Goal: Find specific page/section: Find specific page/section

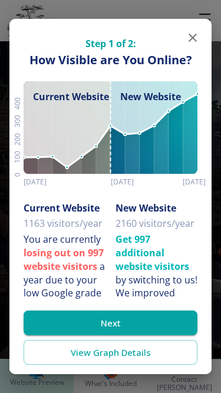
click at [192, 34] on icon "button" at bounding box center [193, 38] width 14 height 14
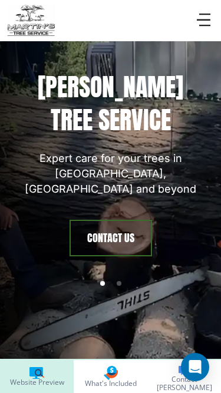
click at [134, 90] on p "[PERSON_NAME] Tree Service" at bounding box center [110, 104] width 193 height 66
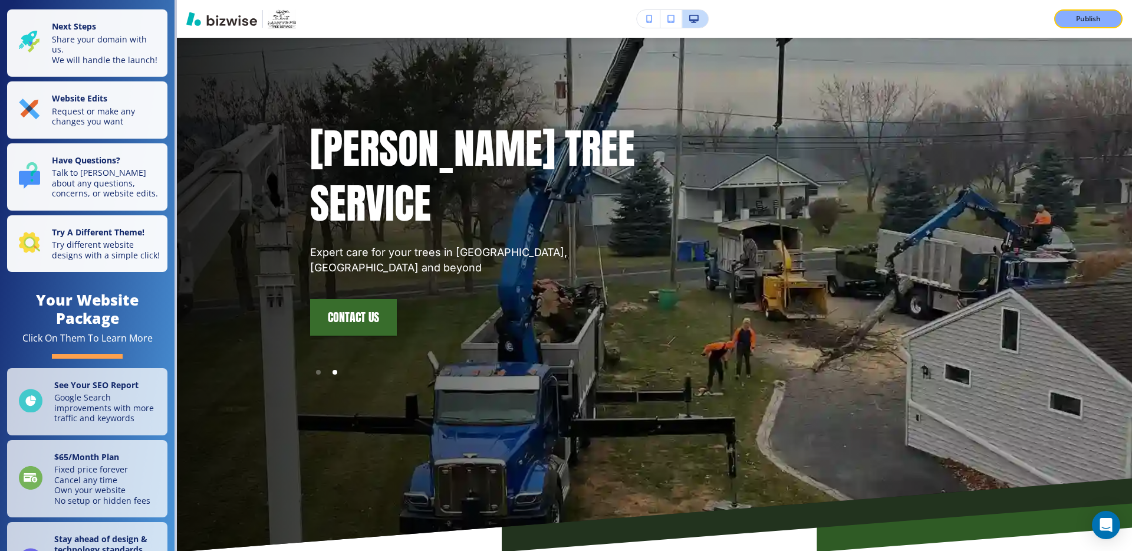
scroll to position [77, 0]
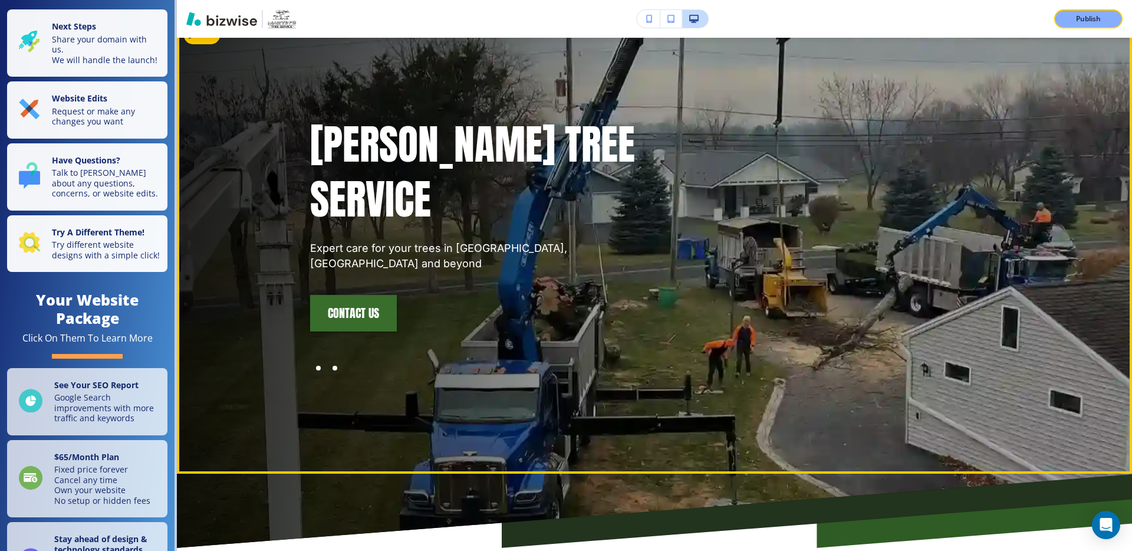
click at [320, 360] on div at bounding box center [318, 368] width 17 height 17
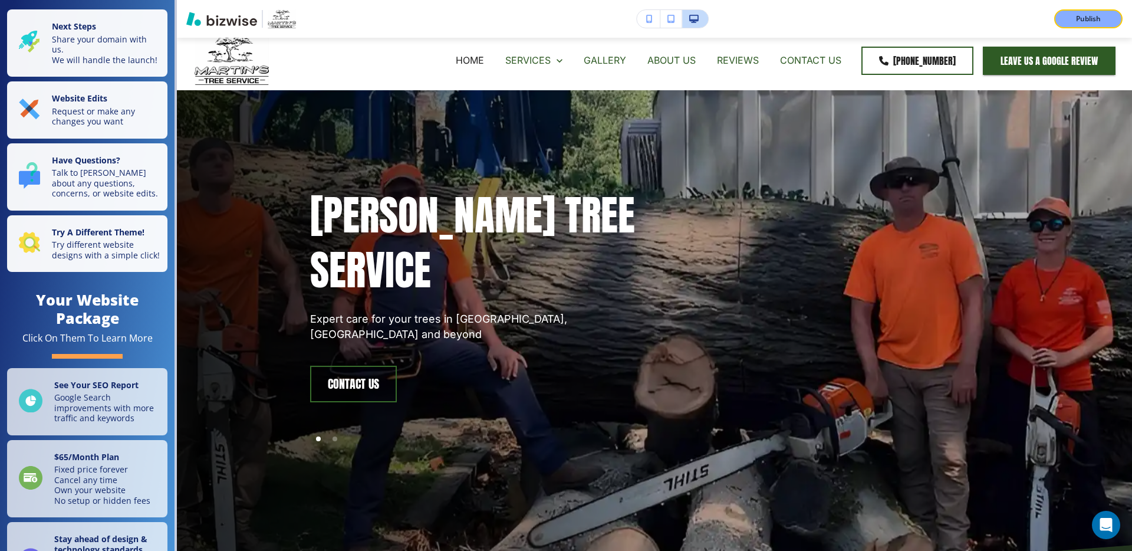
scroll to position [0, 0]
